Goal: Check status: Check status

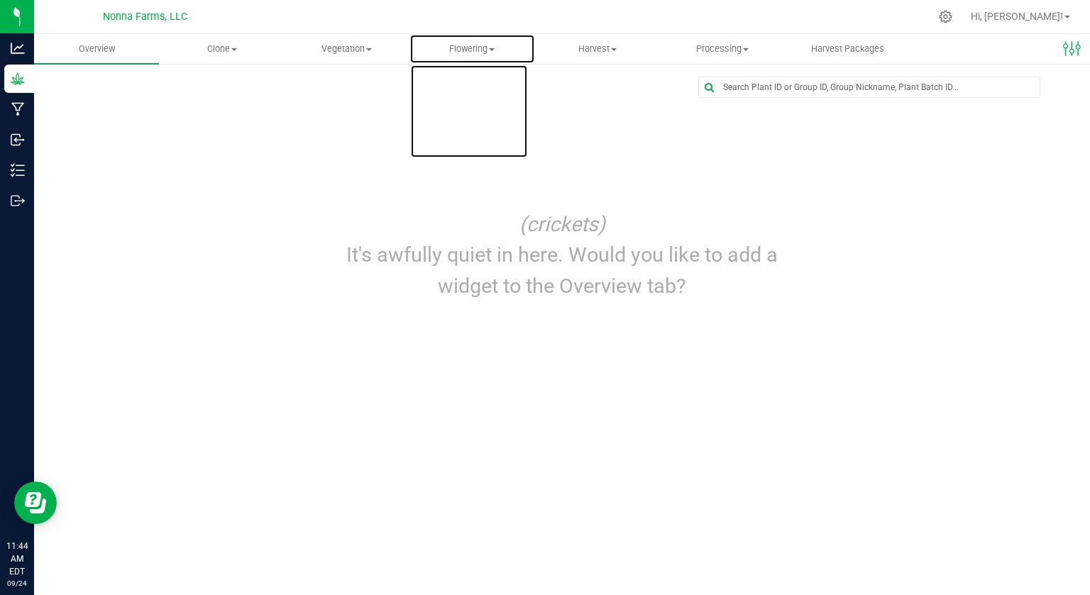
click at [471, 45] on span "Flowering" at bounding box center [471, 49] width 123 height 13
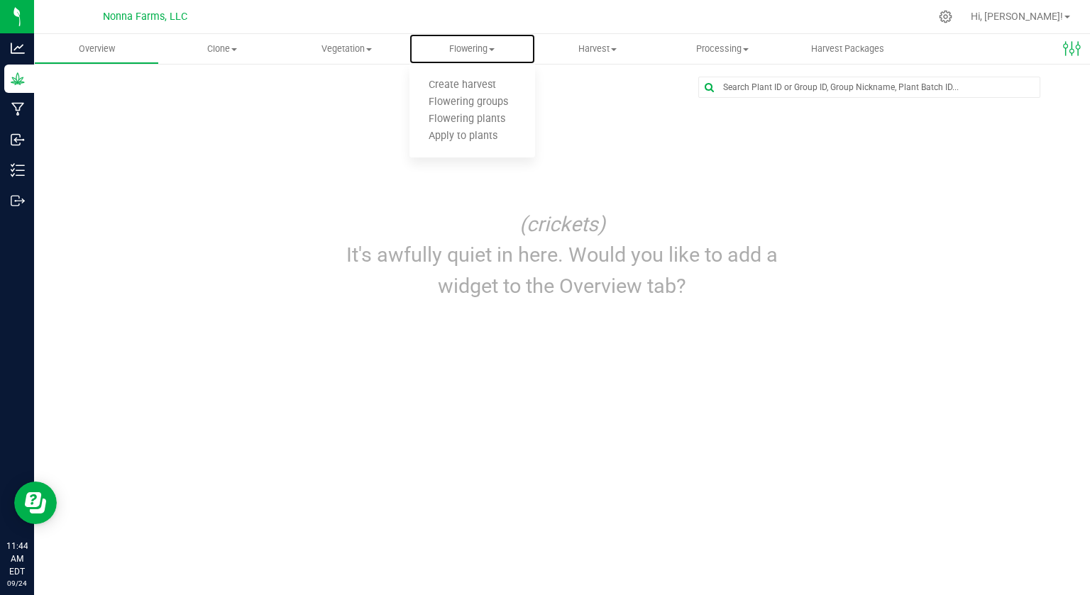
click at [482, 118] on span "Flowering plants" at bounding box center [466, 120] width 115 height 12
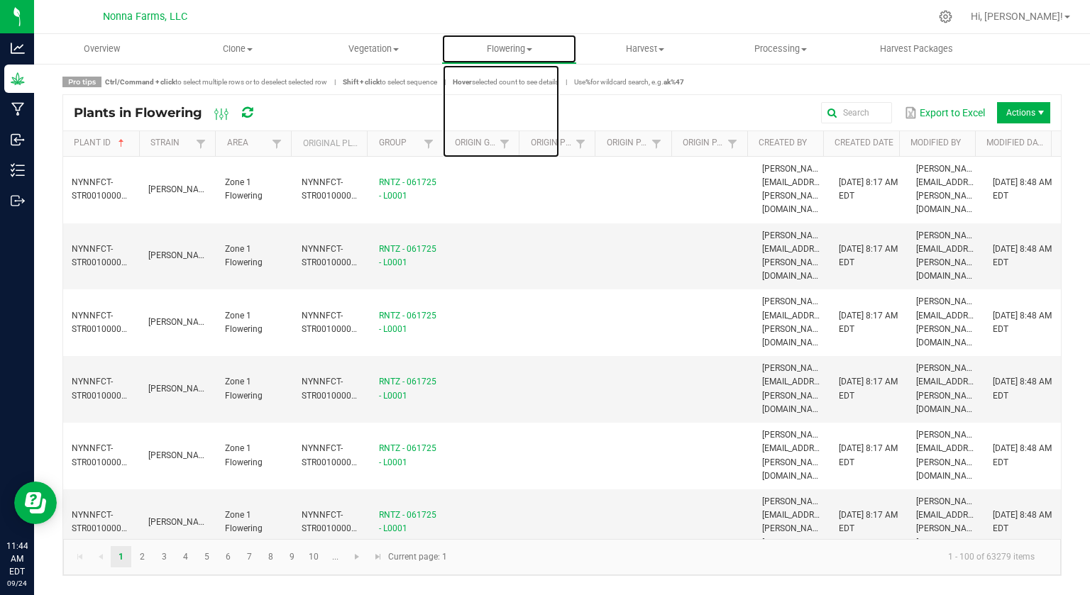
click at [534, 53] on span "Flowering" at bounding box center [509, 49] width 134 height 13
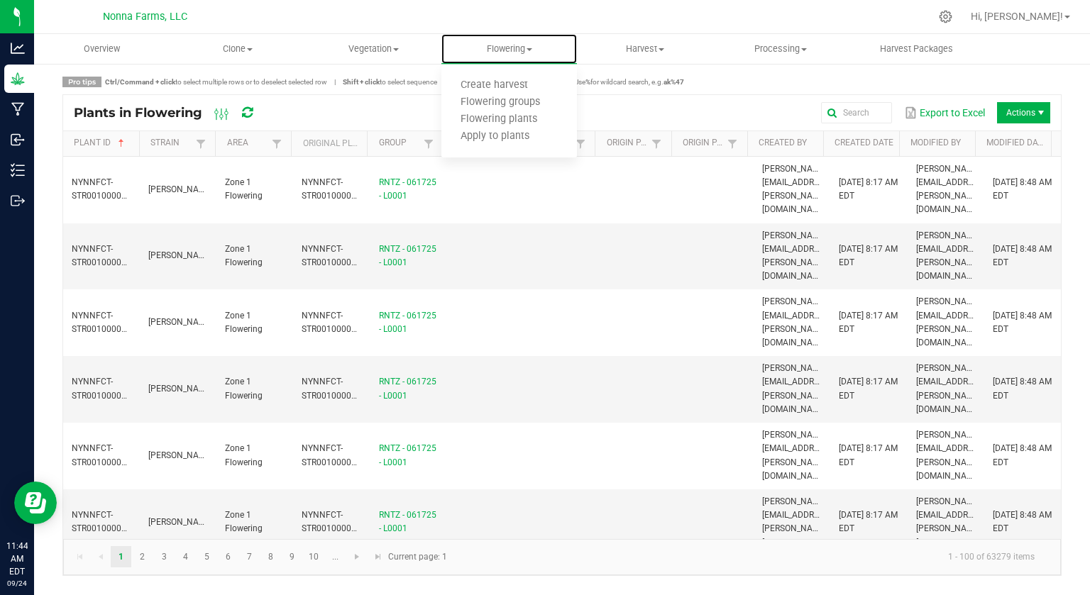
click at [531, 106] on span "Flowering groups" at bounding box center [500, 103] width 118 height 12
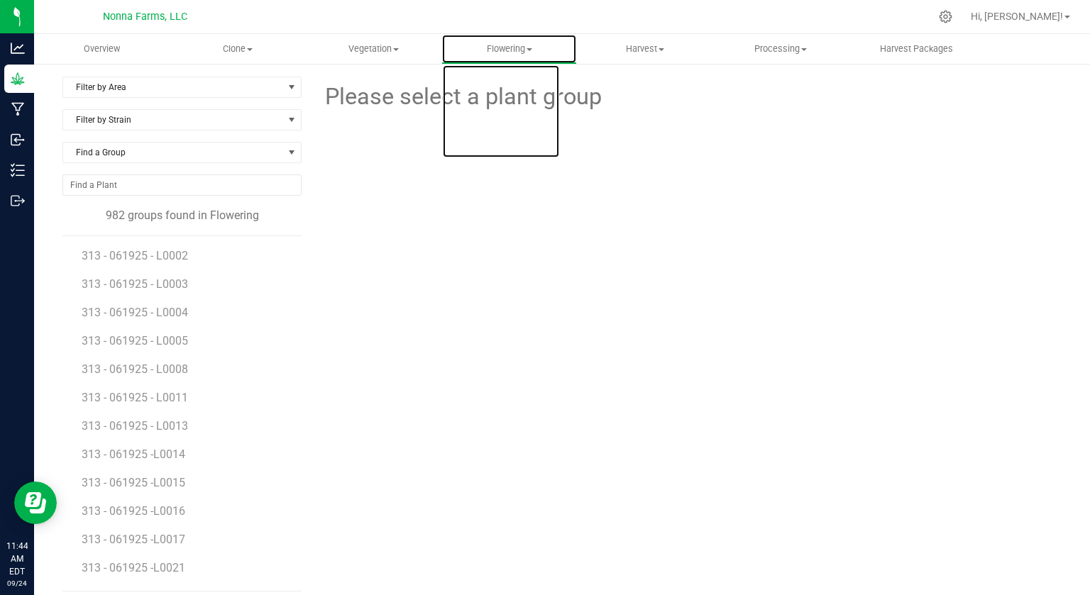
click at [530, 49] on span at bounding box center [530, 49] width 6 height 3
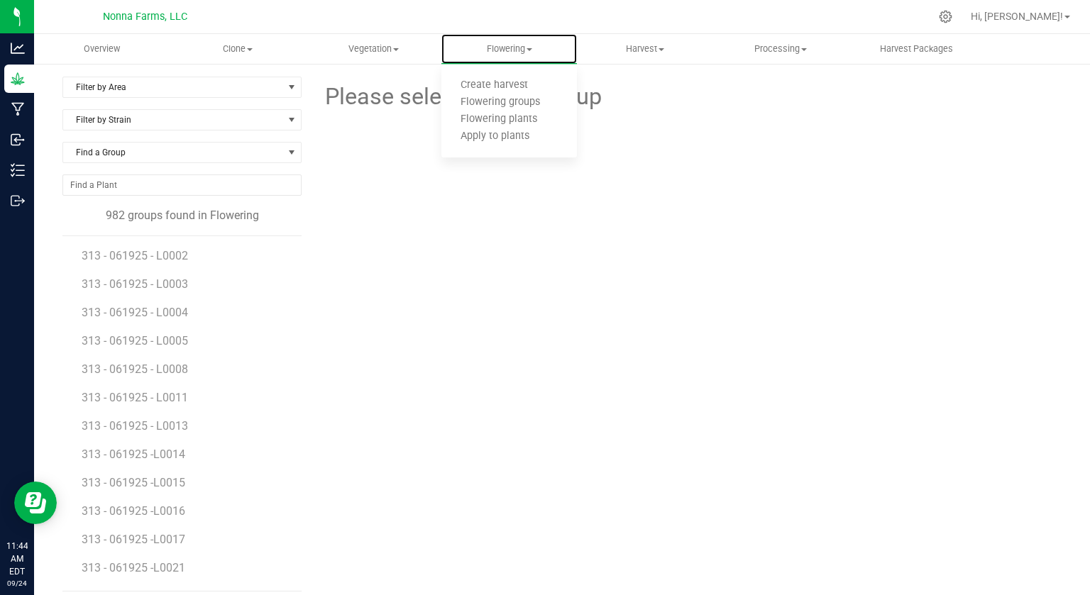
click at [529, 123] on span "Flowering plants" at bounding box center [498, 120] width 115 height 12
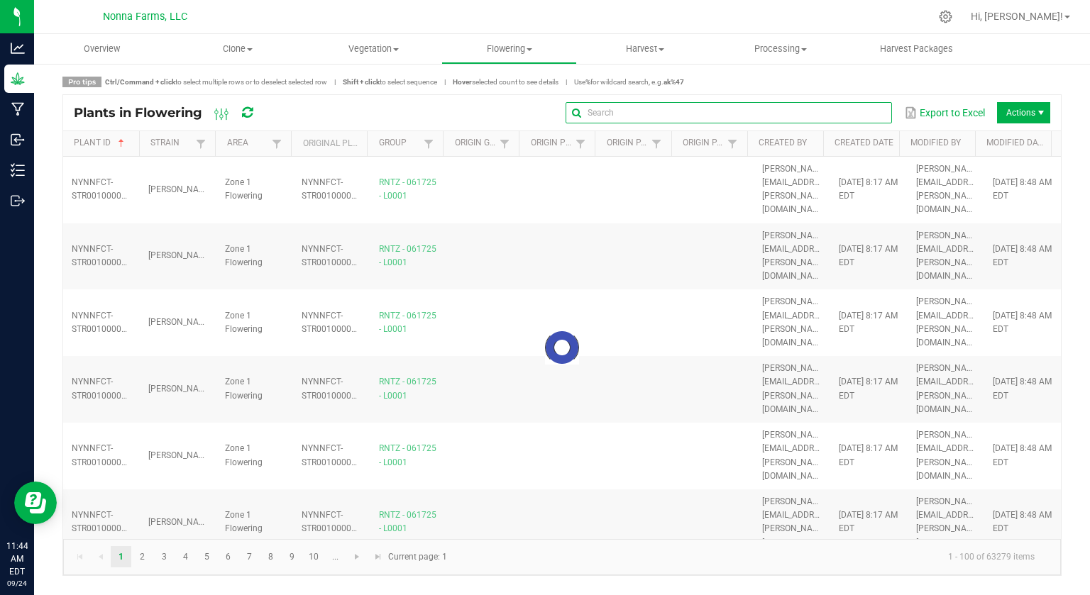
click at [866, 111] on input "text" at bounding box center [729, 112] width 326 height 21
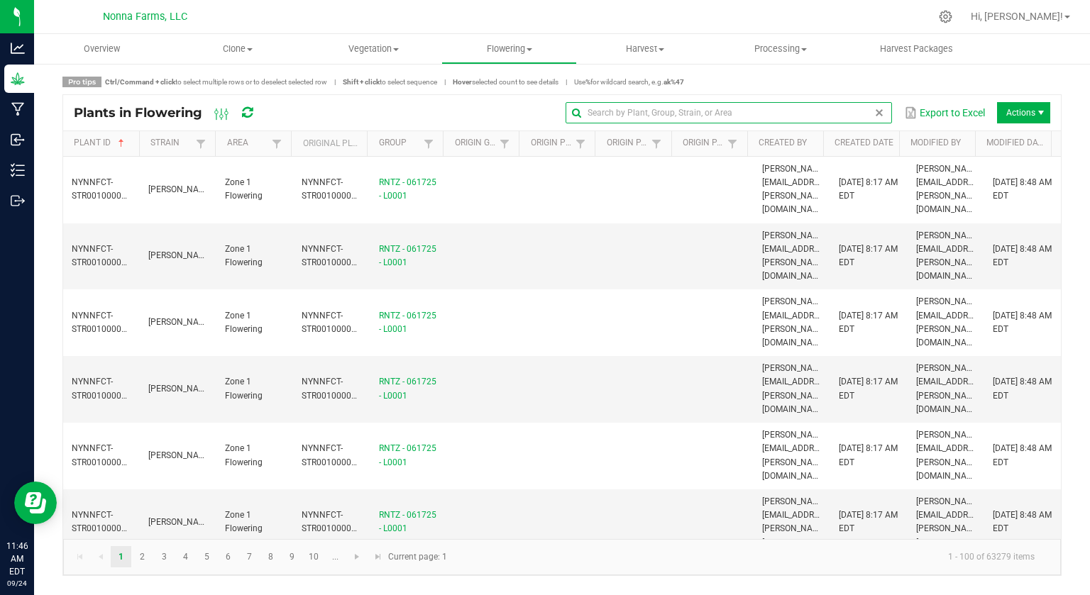
click at [735, 114] on input "text" at bounding box center [729, 112] width 326 height 21
type input "NYNNFCT-STR00900001665"
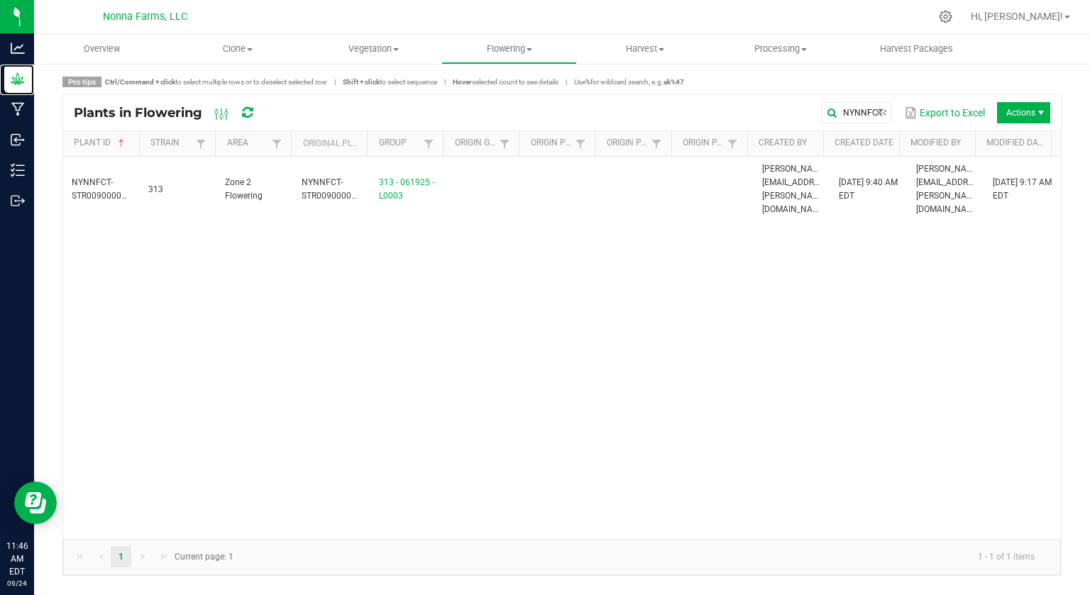
click at [14, 82] on icon at bounding box center [17, 78] width 13 height 12
